Goal: Information Seeking & Learning: Learn about a topic

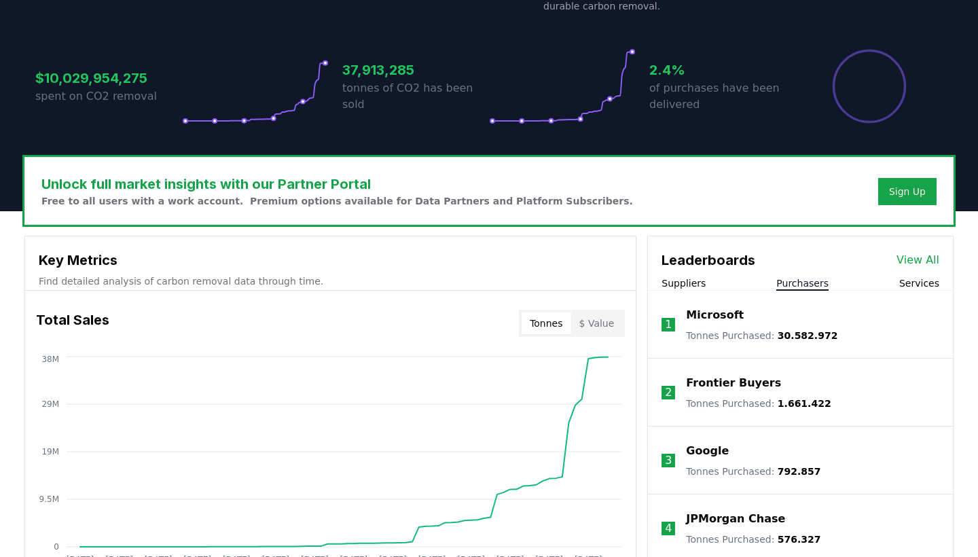
click at [819, 283] on button "Purchasers" at bounding box center [803, 284] width 52 height 14
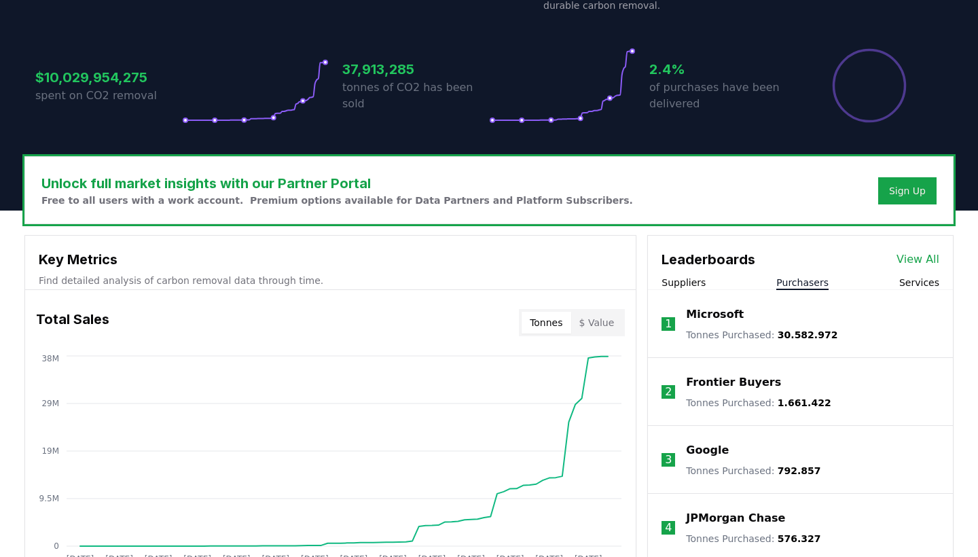
scroll to position [261, 0]
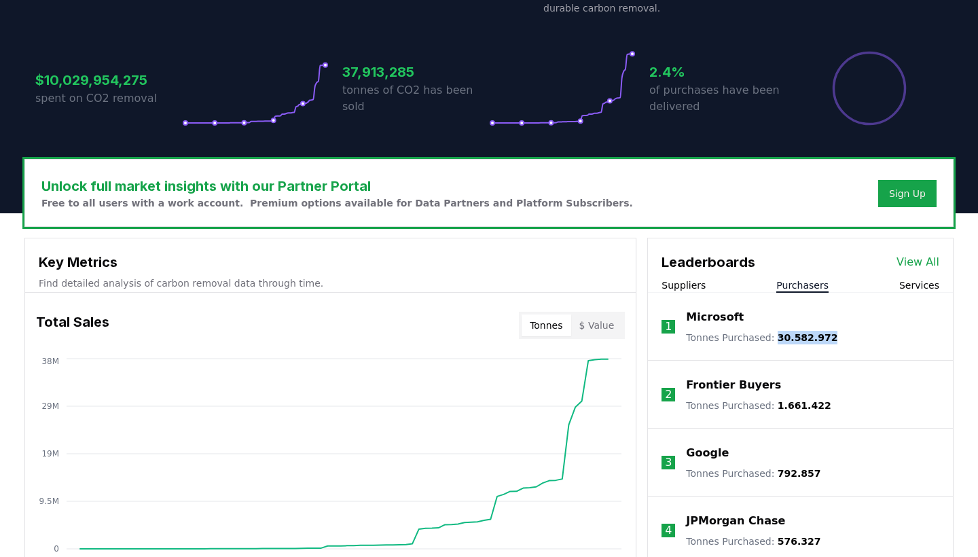
drag, startPoint x: 836, startPoint y: 337, endPoint x: 773, endPoint y: 339, distance: 63.2
click at [773, 339] on li "1 Microsoft Tonnes Purchased : 30.582.972" at bounding box center [800, 327] width 305 height 68
click at [870, 332] on li "1 Microsoft Tonnes Purchased : 30.582.972" at bounding box center [800, 327] width 305 height 68
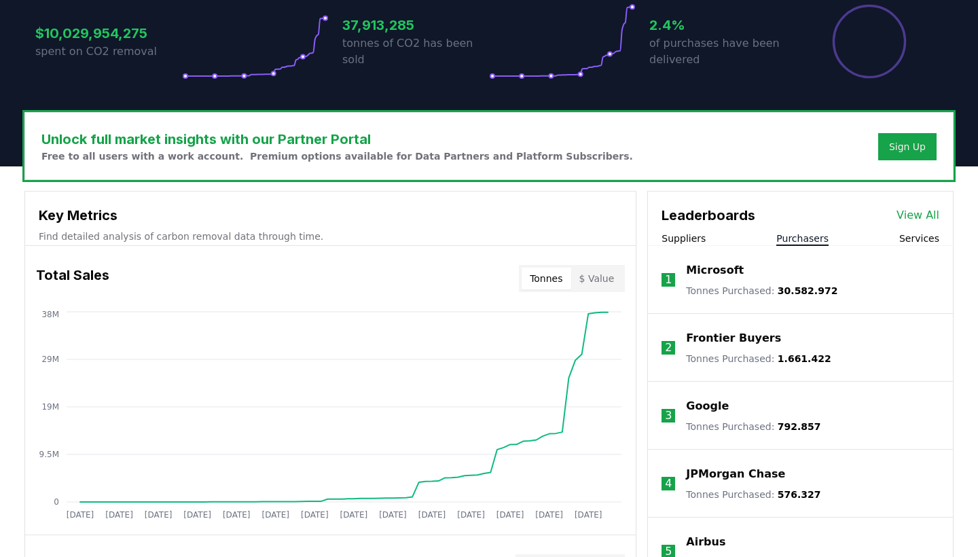
scroll to position [348, 0]
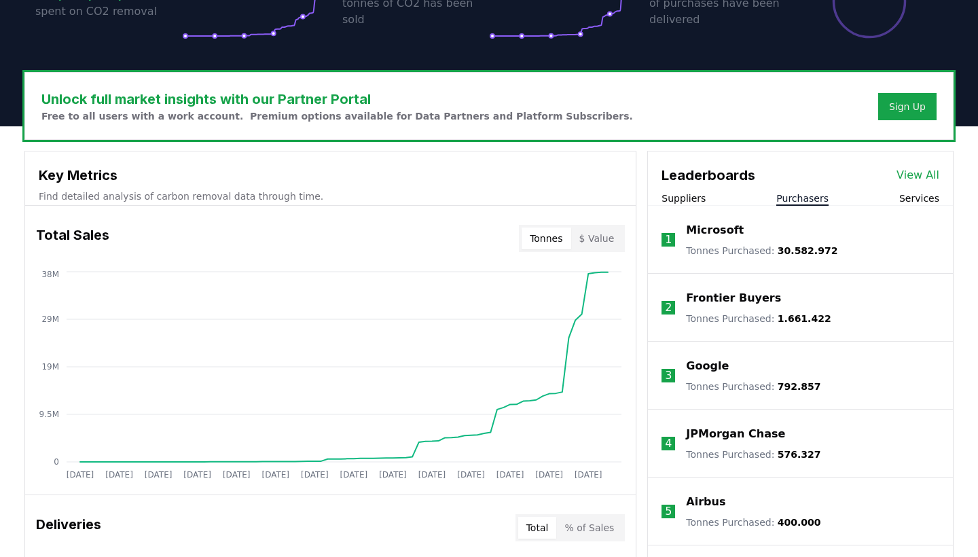
click at [588, 243] on button "$ Value" at bounding box center [597, 239] width 52 height 22
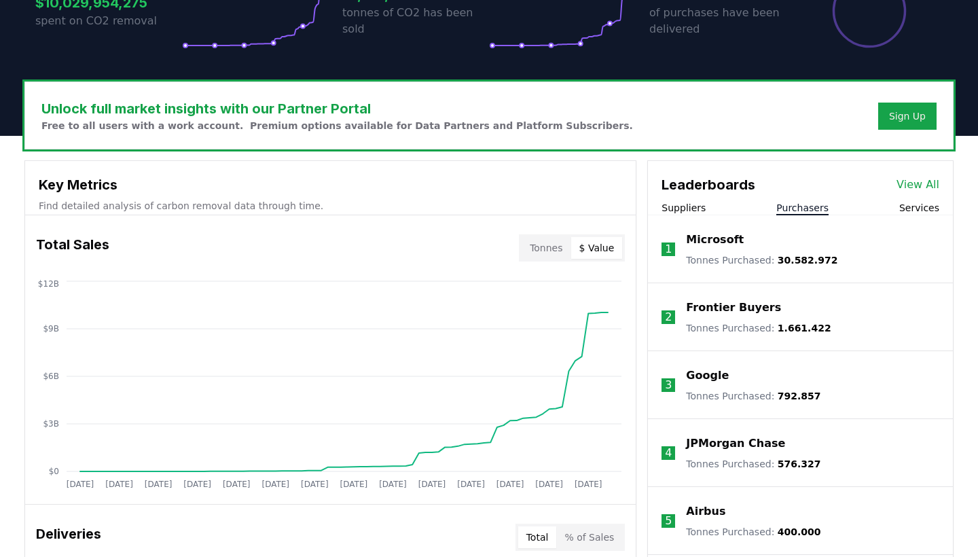
scroll to position [314, 0]
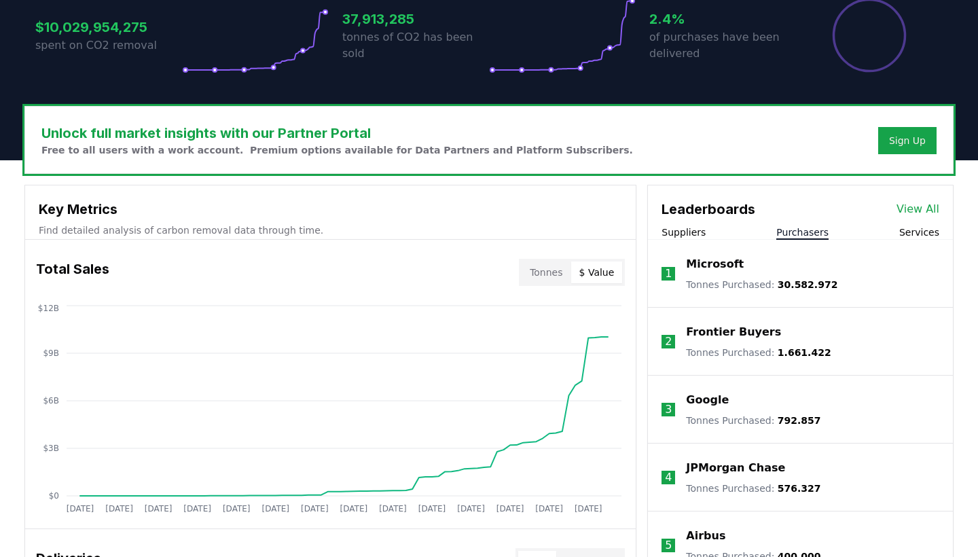
click at [717, 262] on p "Microsoft" at bounding box center [715, 264] width 58 height 16
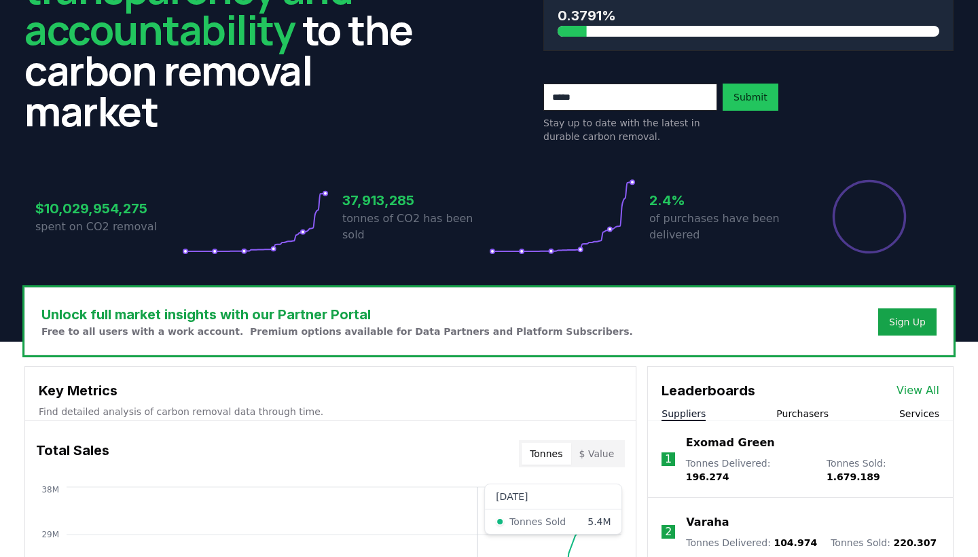
scroll to position [131, 0]
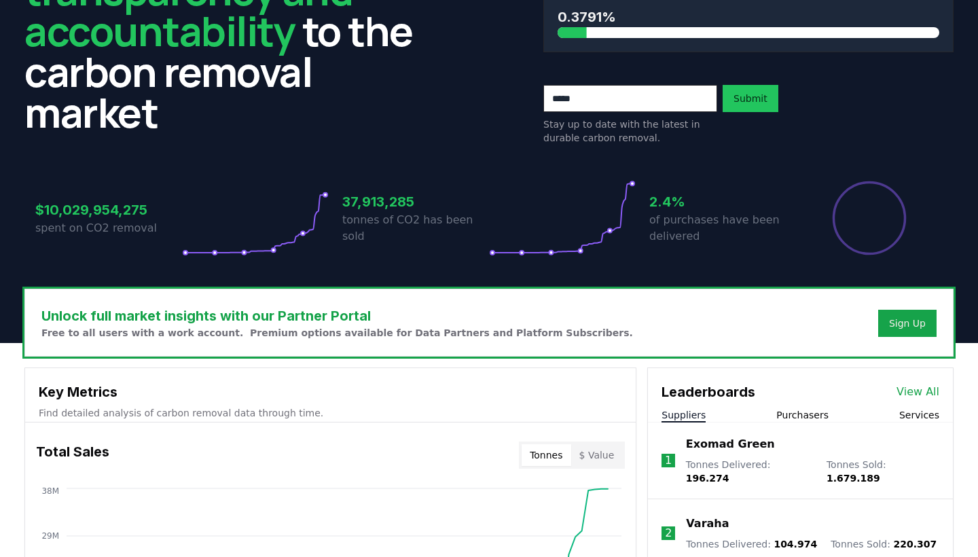
click at [794, 419] on button "Purchasers" at bounding box center [803, 415] width 52 height 14
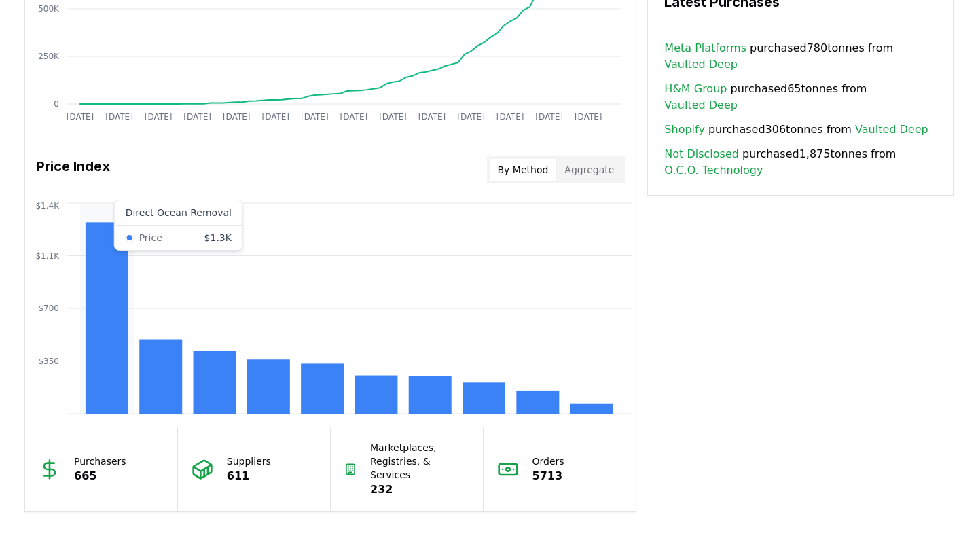
scroll to position [993, 0]
